Goal: Transaction & Acquisition: Purchase product/service

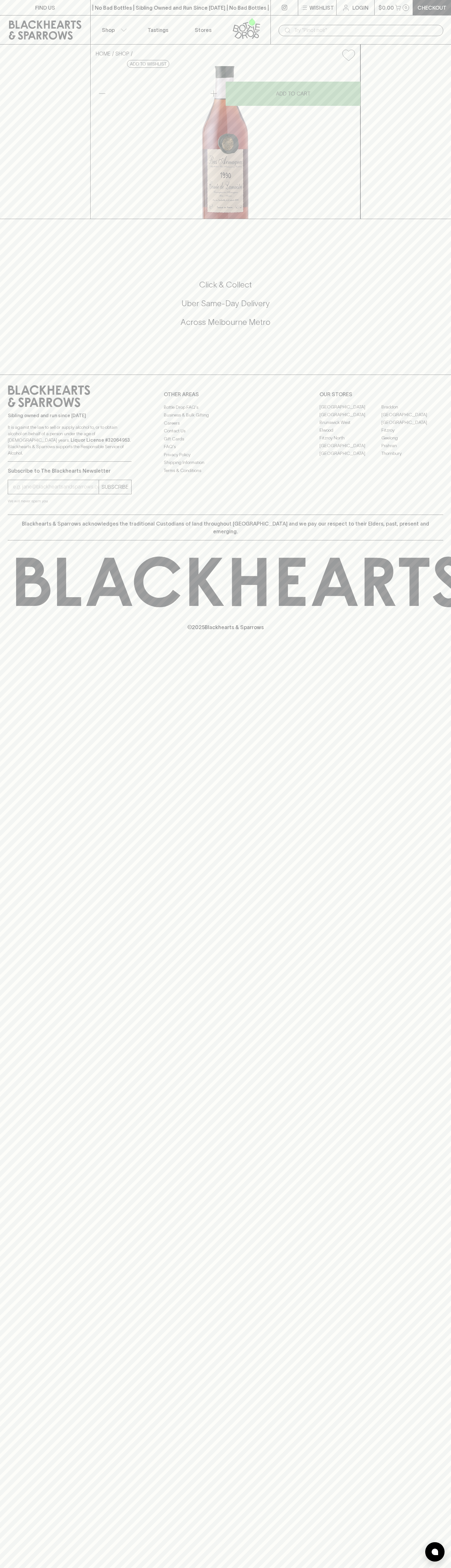
click at [158, 3] on div "| No Bad Bottles | Sibling Owned and Run Since 2006 | No Bad Bottles | Sibling …" at bounding box center [180, 7] width 181 height 16
click at [448, 829] on div "FIND US | No Bad Bottles | Sibling Owned and Run Since 2006 | No Bad Bottles | …" at bounding box center [226, 784] width 451 height 1568
click at [60, 1567] on html "FIND US | No Bad Bottles | Sibling Owned and Run Since 2006 | No Bad Bottles | …" at bounding box center [226, 784] width 451 height 1568
click at [14, 219] on div "HOME SHOP Comte de Lamaëstre Bas-Armagnac 1990 $156.00 Add to wishlist No Furth…" at bounding box center [226, 132] width 451 height 175
